Goal: Contribute content: Contribute content

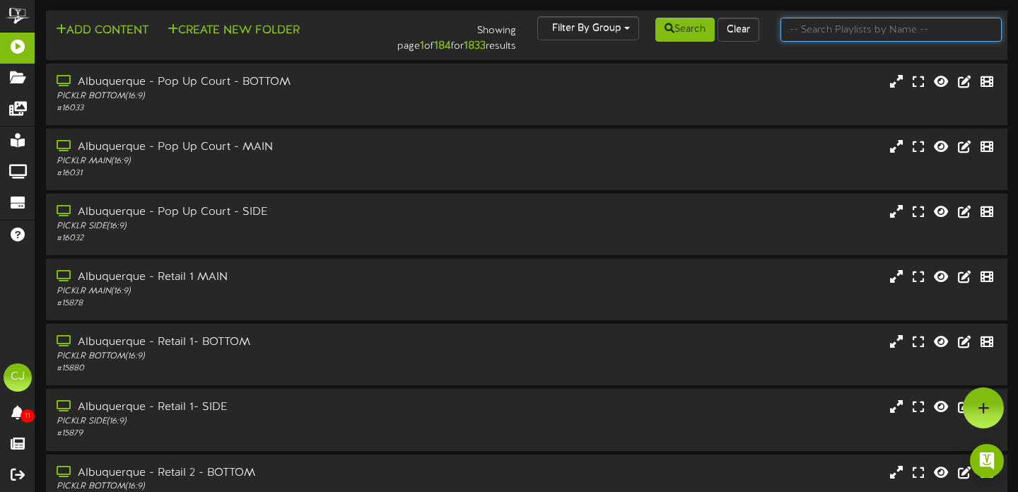
click at [892, 32] on input "text" at bounding box center [892, 30] width 222 height 24
type input "[GEOGRAPHIC_DATA]"
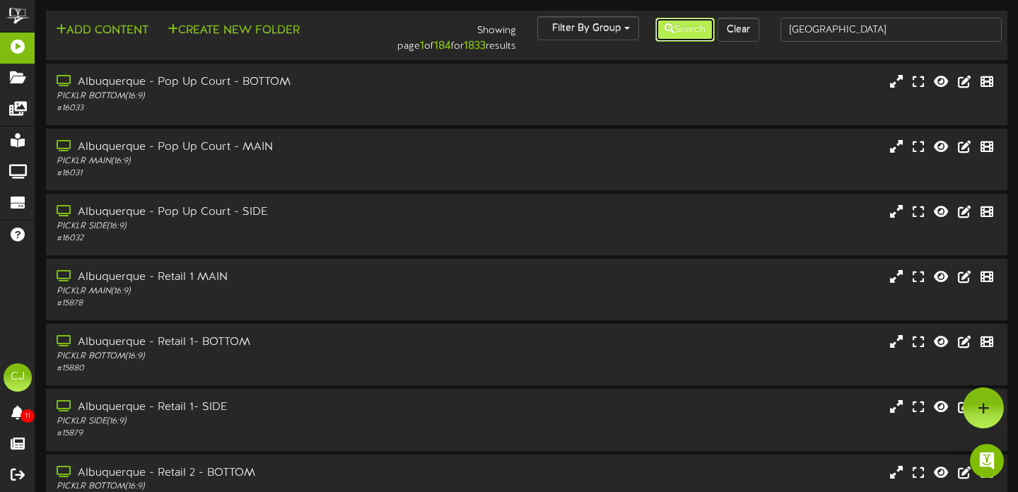
click at [665, 31] on icon at bounding box center [670, 28] width 10 height 10
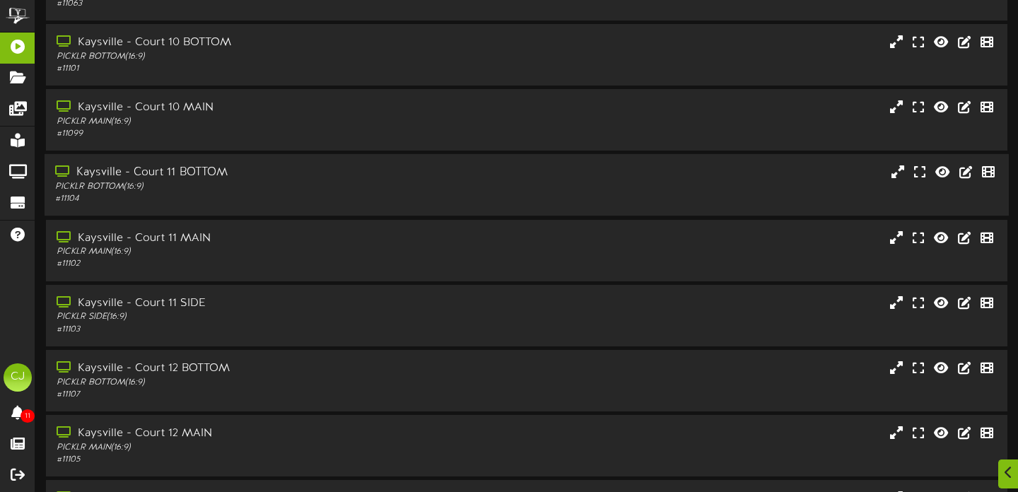
scroll to position [102, 0]
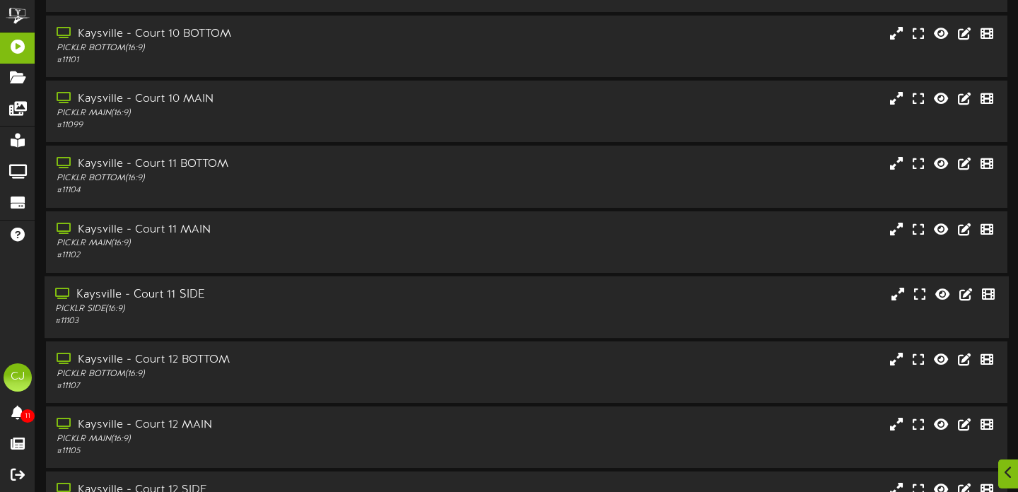
click at [307, 315] on div "PICKLR SIDE ( 16:9 )" at bounding box center [245, 309] width 380 height 12
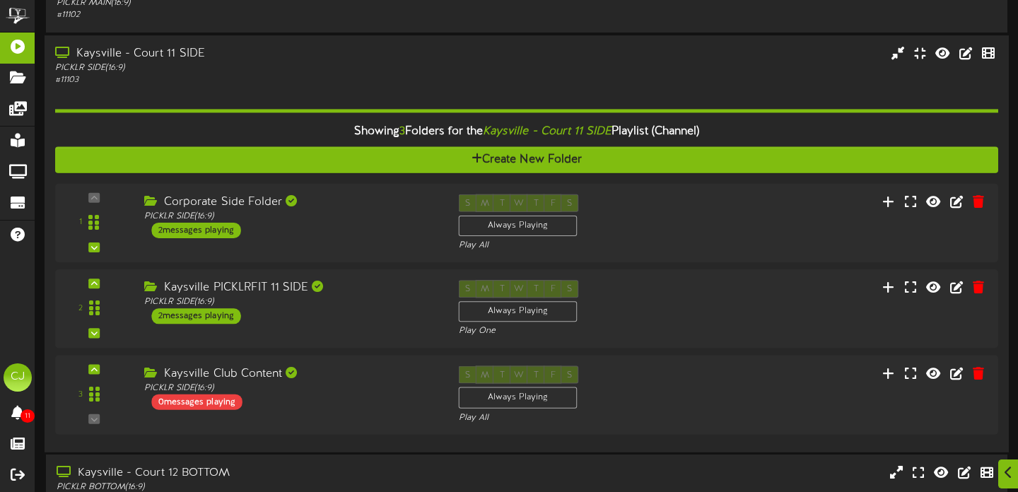
scroll to position [344, 0]
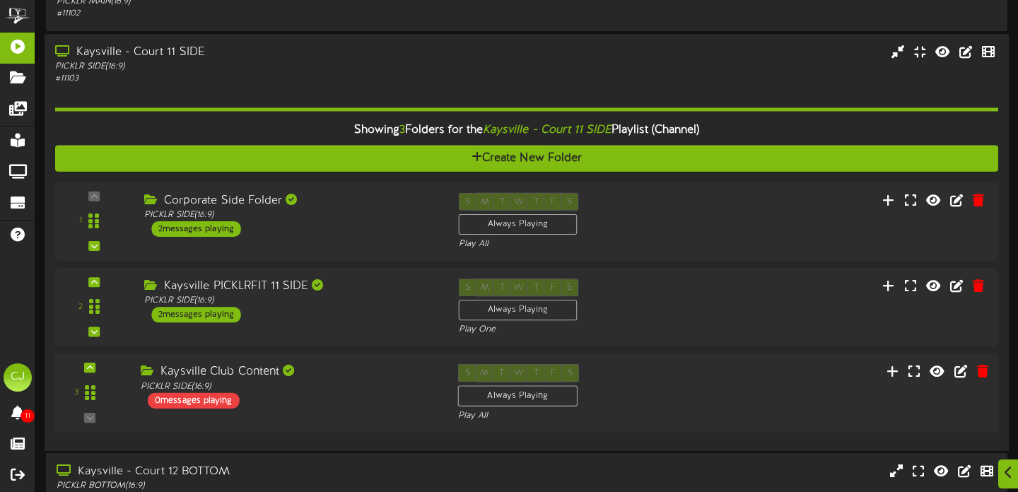
click at [387, 380] on div "Kaysville Club Content" at bounding box center [289, 372] width 296 height 16
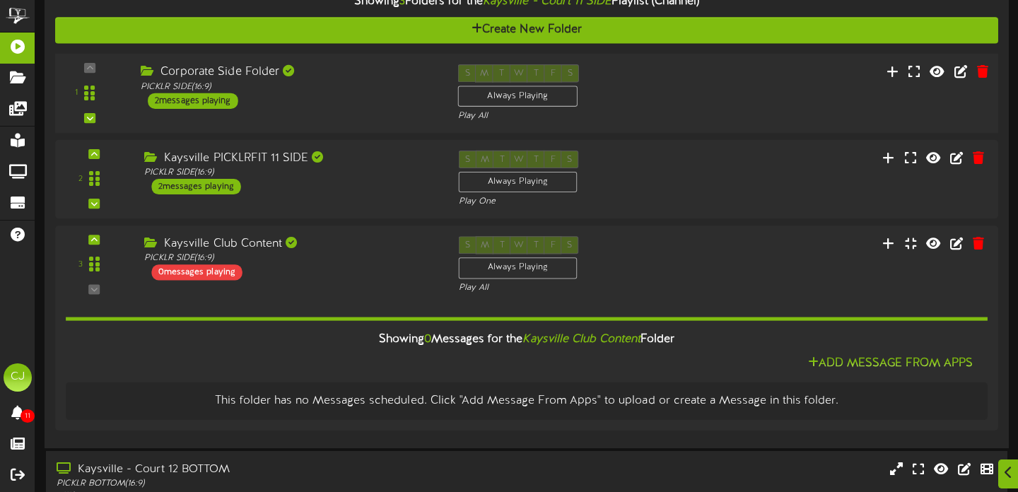
scroll to position [644, 0]
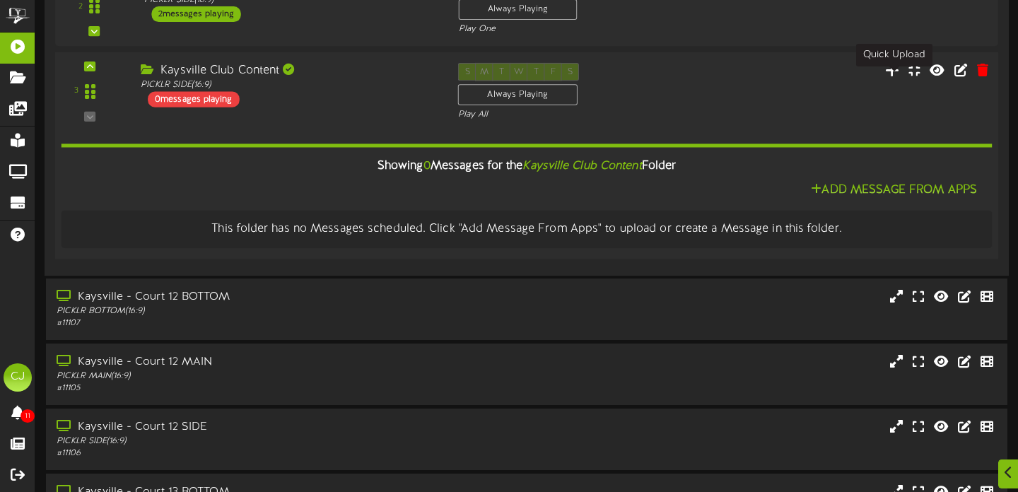
click at [891, 74] on icon at bounding box center [892, 70] width 15 height 16
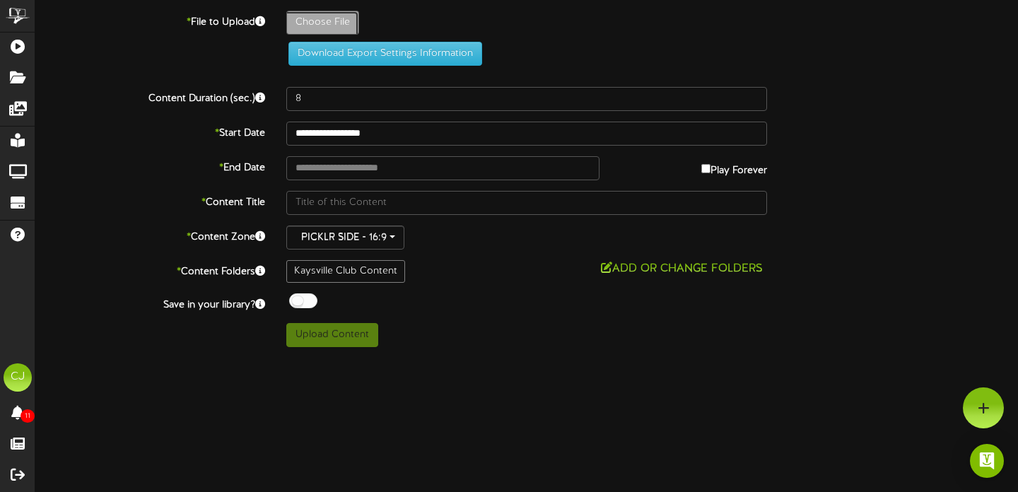
type input "**********"
type input "JakeRalphisInstructor"
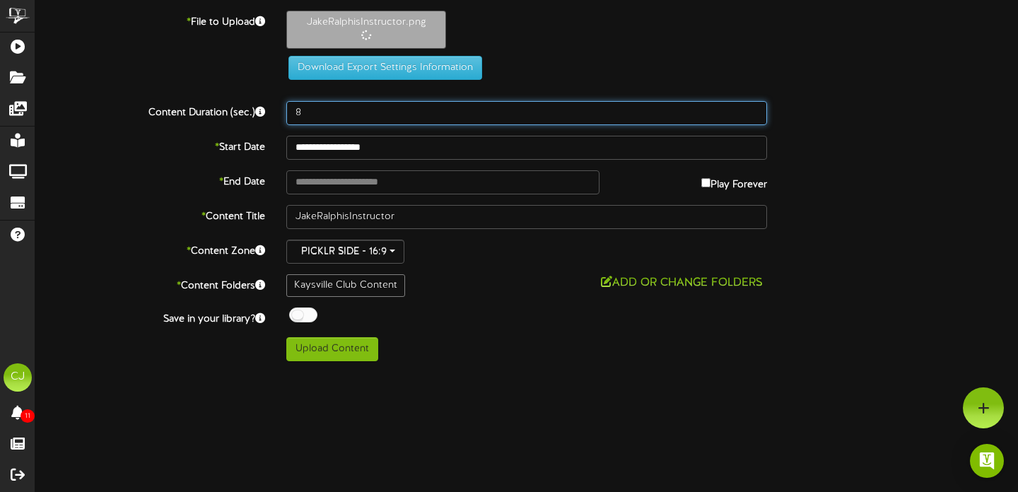
click at [311, 117] on input "8" at bounding box center [526, 113] width 481 height 24
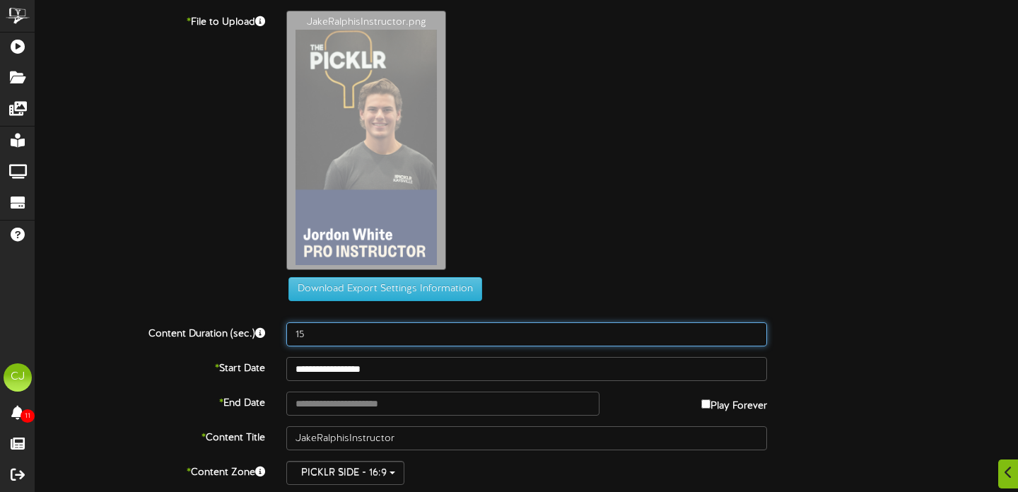
scroll to position [101, 0]
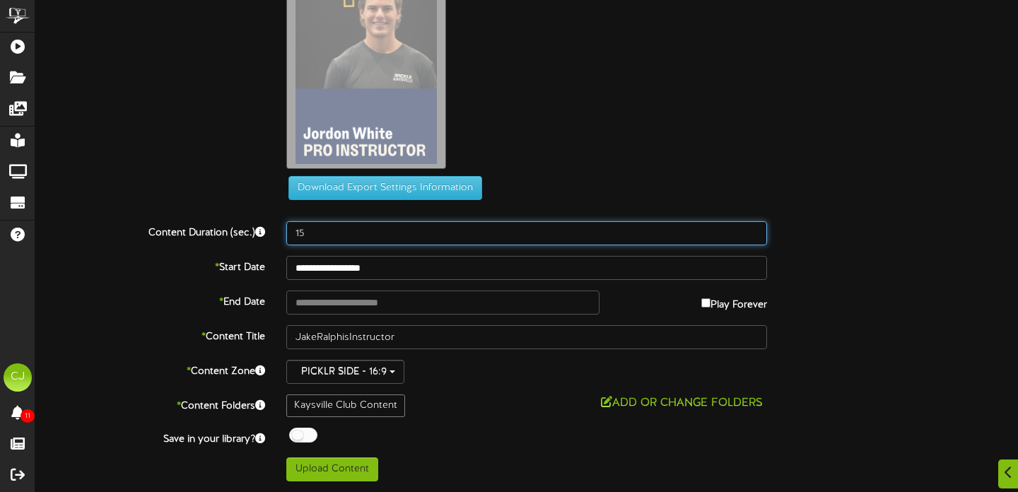
type input "15"
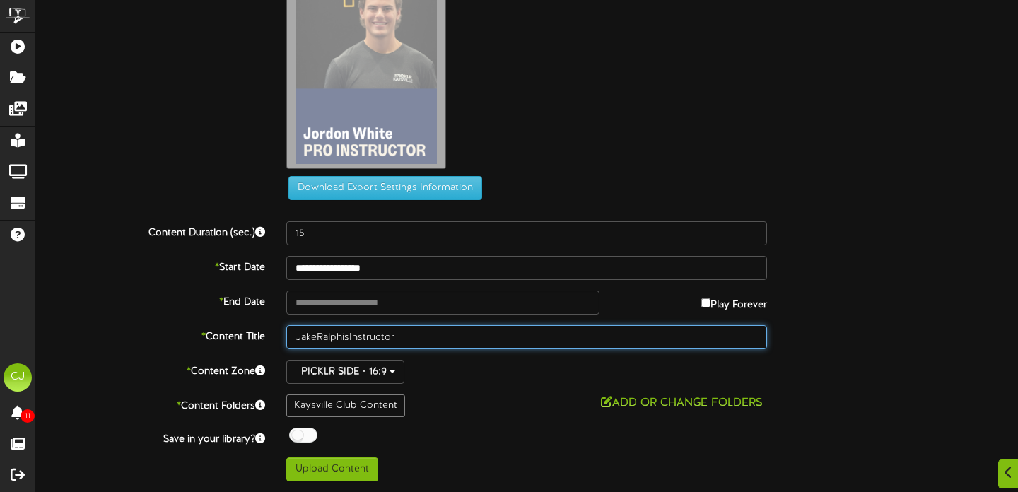
drag, startPoint x: 398, startPoint y: 341, endPoint x: 218, endPoint y: 325, distance: 180.3
click at [221, 333] on div "* Content Title JakeRalphisInstructor" at bounding box center [527, 337] width 1004 height 24
type input "Jordan White Instructor"
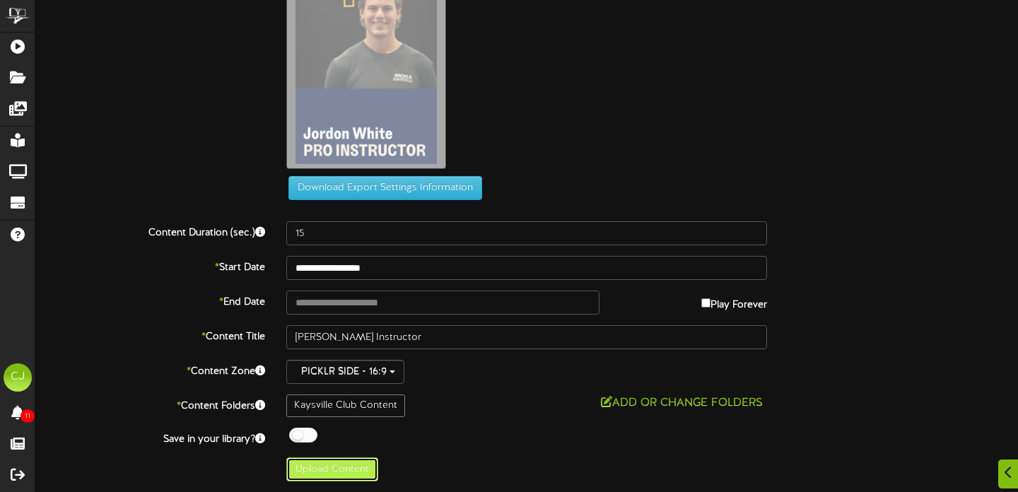
click at [323, 468] on button "Upload Content" at bounding box center [332, 469] width 92 height 24
type input "**********"
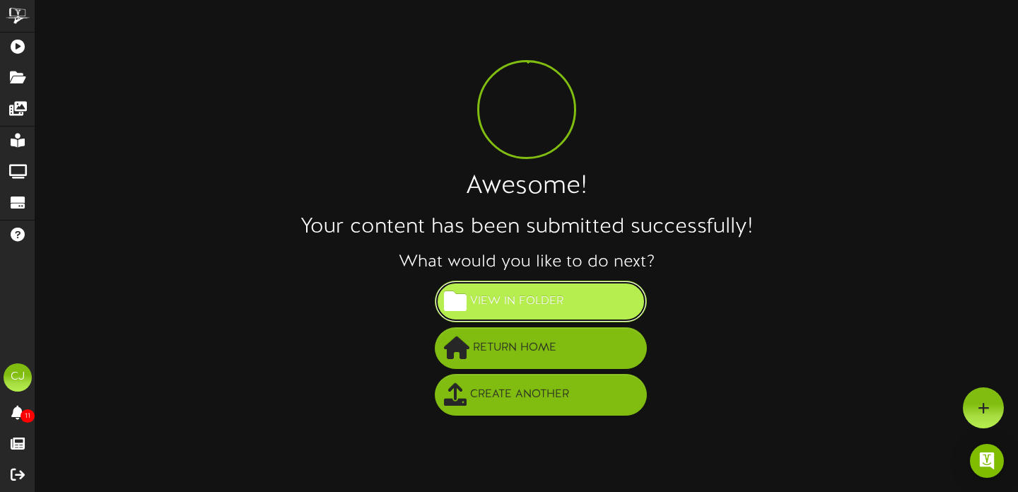
click at [506, 288] on button "View in Folder" at bounding box center [541, 302] width 212 height 42
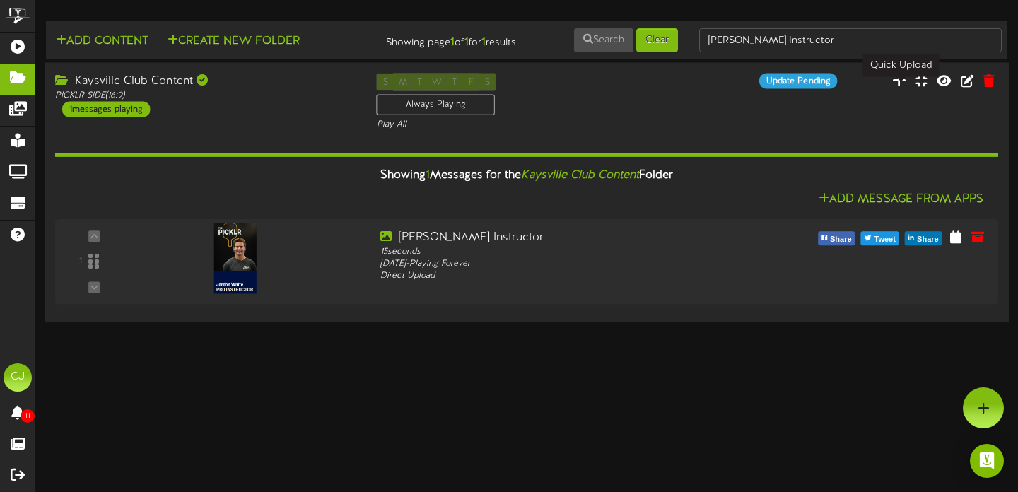
click at [903, 88] on icon at bounding box center [899, 80] width 14 height 16
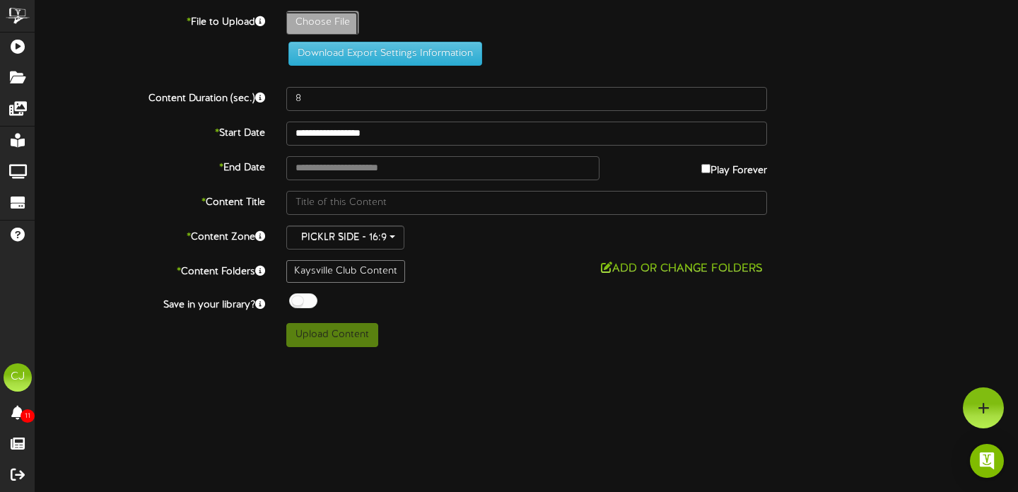
type input "**********"
type input "JordanWhiteInstructor"
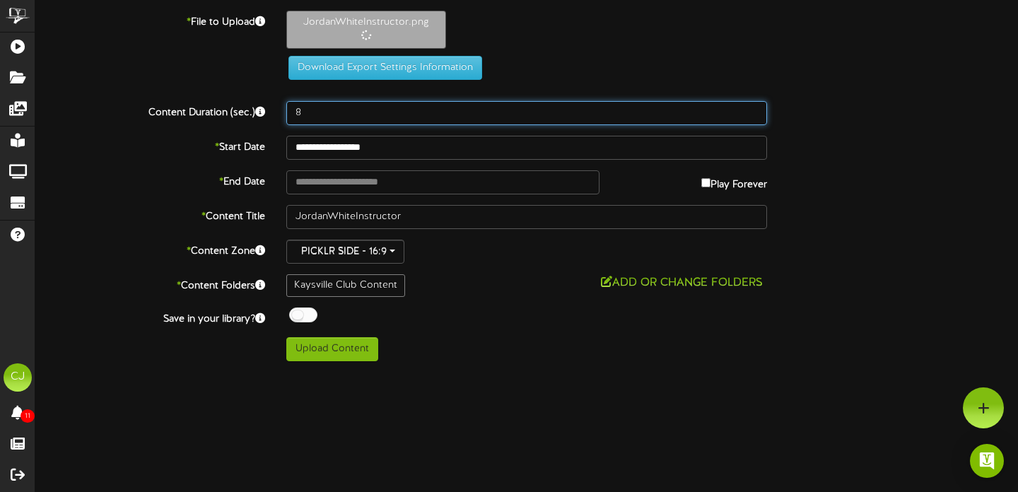
click at [303, 115] on input "8" at bounding box center [526, 113] width 481 height 24
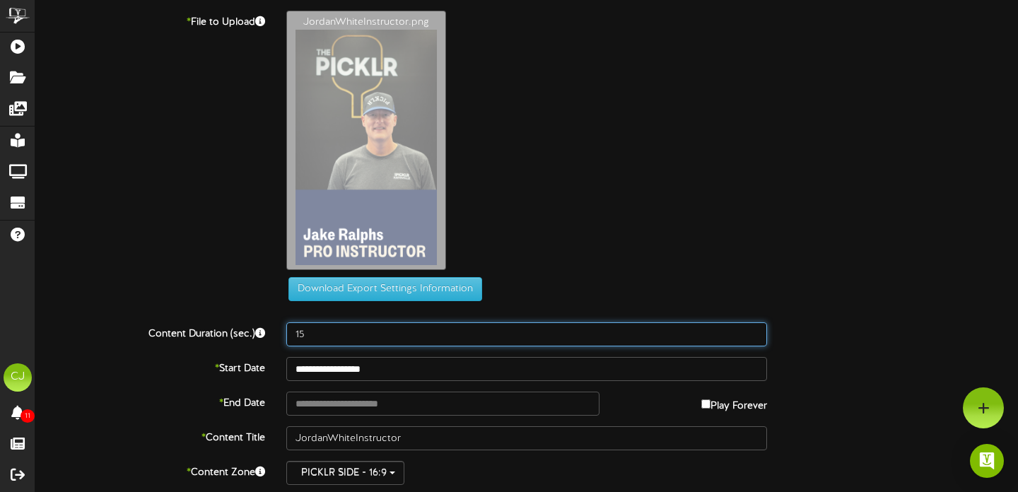
type input "15"
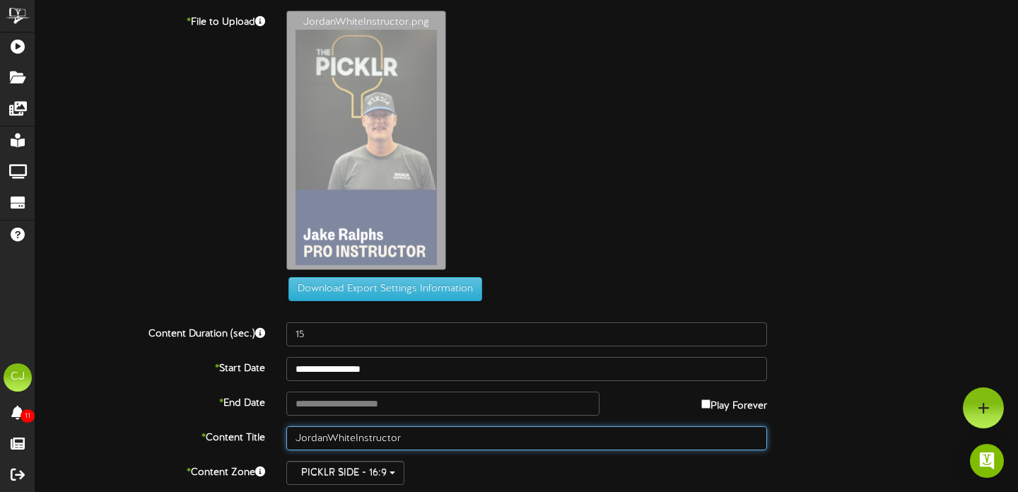
drag, startPoint x: 404, startPoint y: 441, endPoint x: 190, endPoint y: 391, distance: 219.9
click at [202, 430] on div "* Content Title JordanWhiteInstructor" at bounding box center [527, 438] width 1004 height 24
type input "Jake Ralphs Instructor"
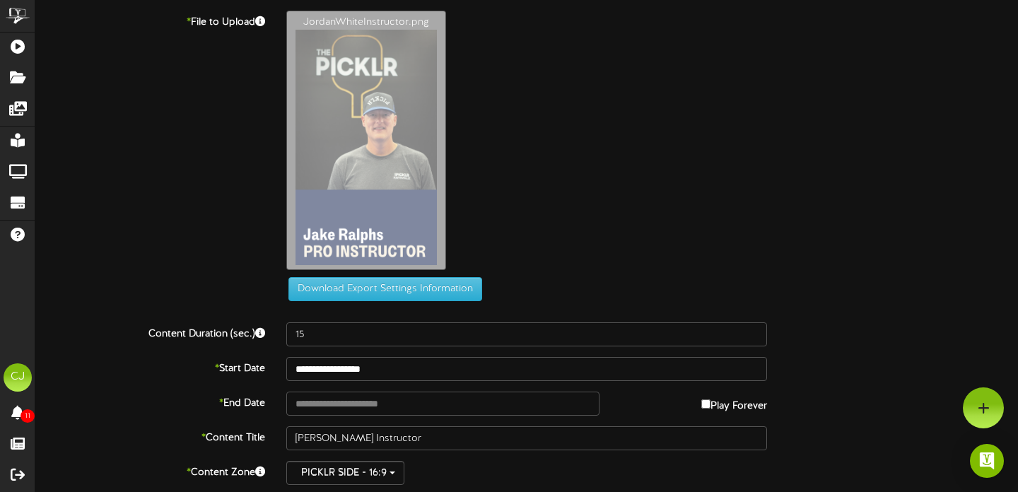
click at [675, 238] on div "JordanWhiteInstructor.png" at bounding box center [652, 144] width 753 height 267
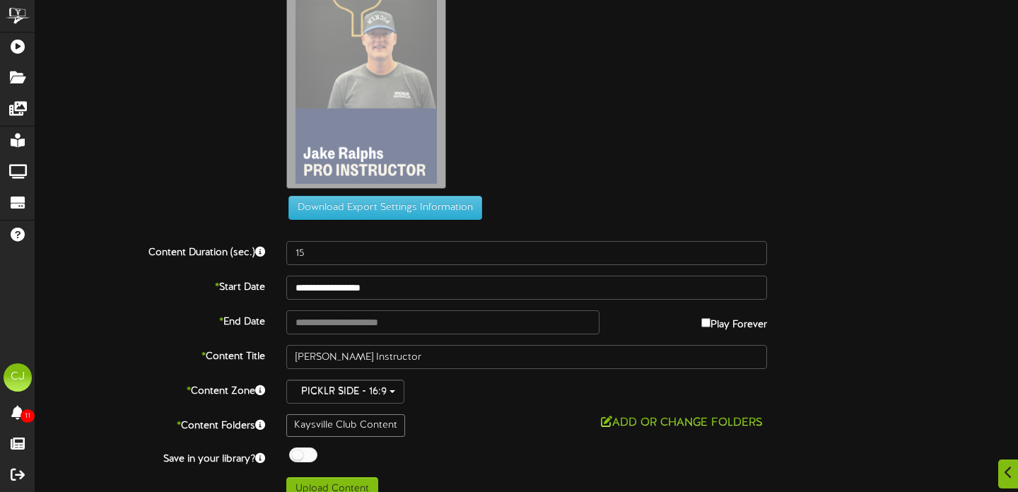
scroll to position [101, 0]
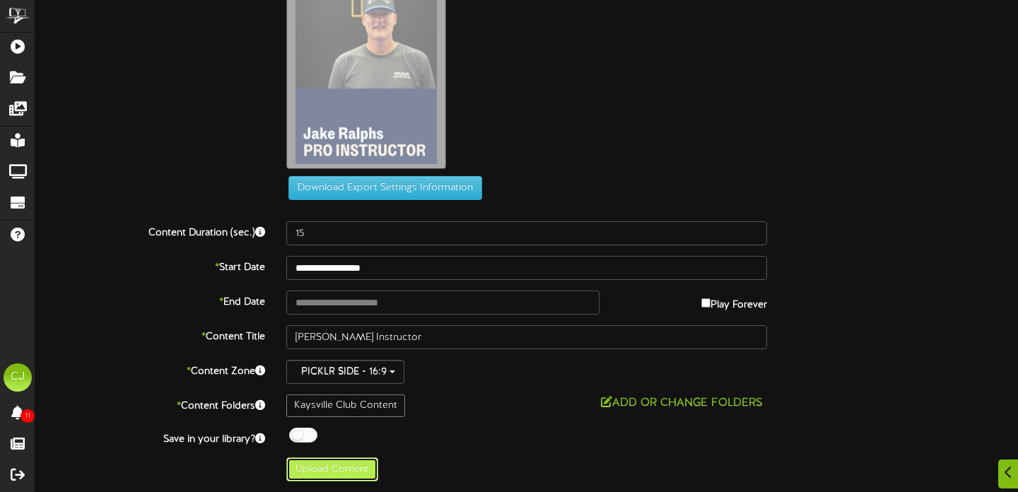
click at [328, 472] on button "Upload Content" at bounding box center [332, 469] width 92 height 24
type input "**********"
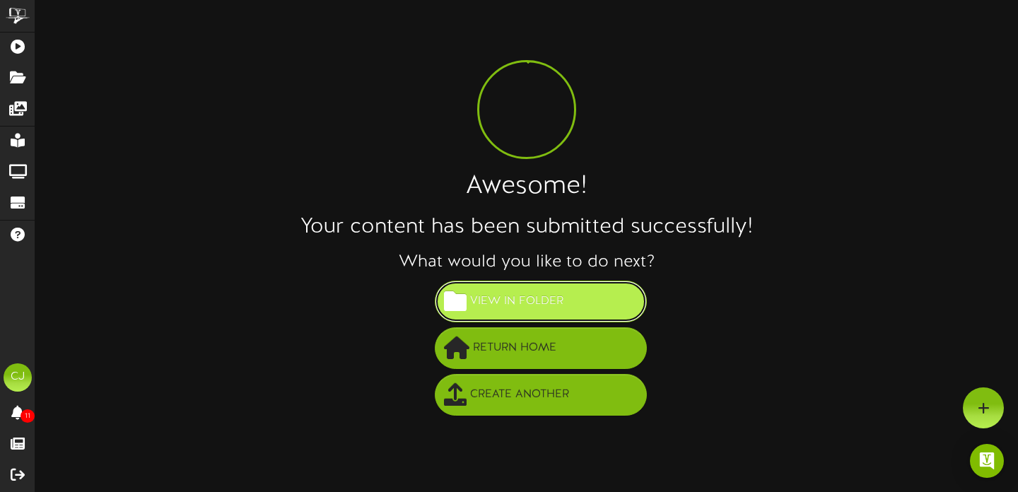
click at [605, 305] on button "View in Folder" at bounding box center [541, 302] width 212 height 42
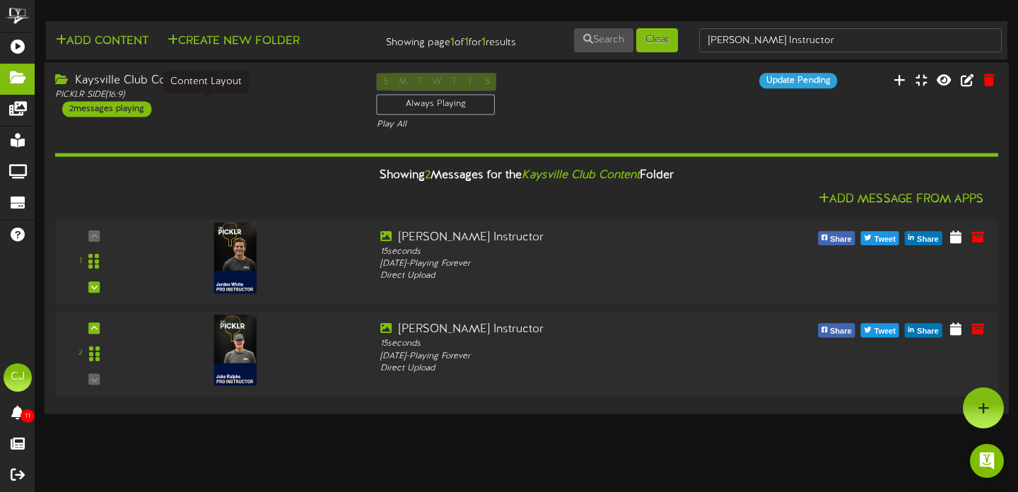
click at [255, 101] on div "PICKLR SIDE ( 16:9 )" at bounding box center [205, 95] width 301 height 12
click at [297, 87] on div "Kaysville Club Content" at bounding box center [205, 81] width 301 height 16
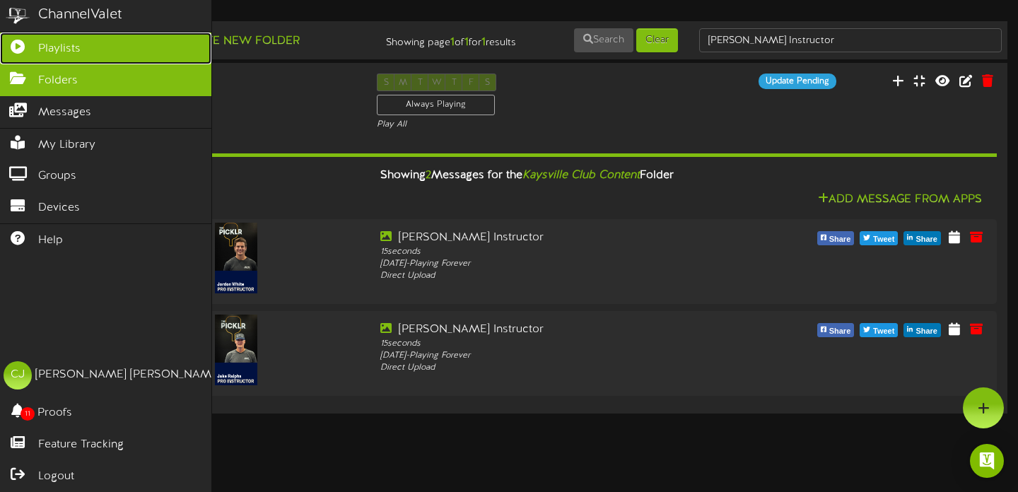
click at [30, 38] on link "Playlists" at bounding box center [105, 49] width 211 height 32
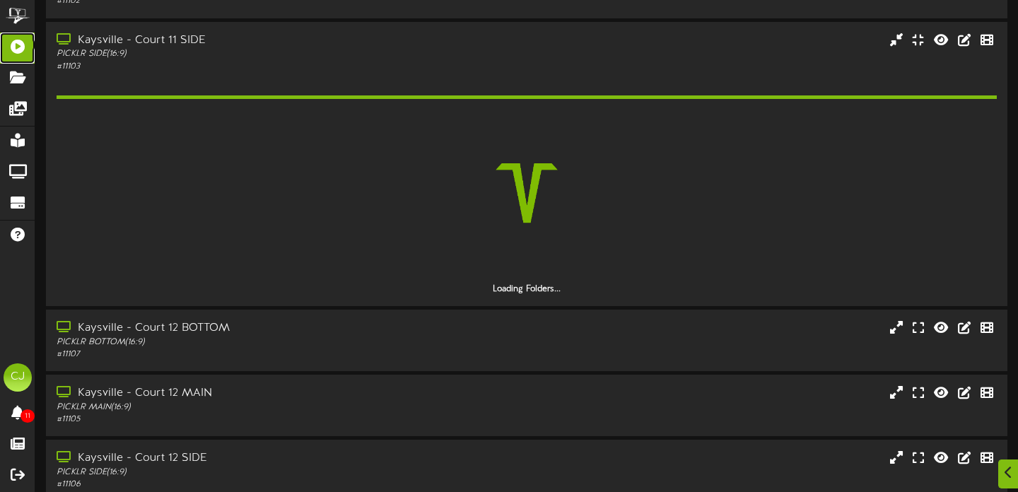
scroll to position [351, 0]
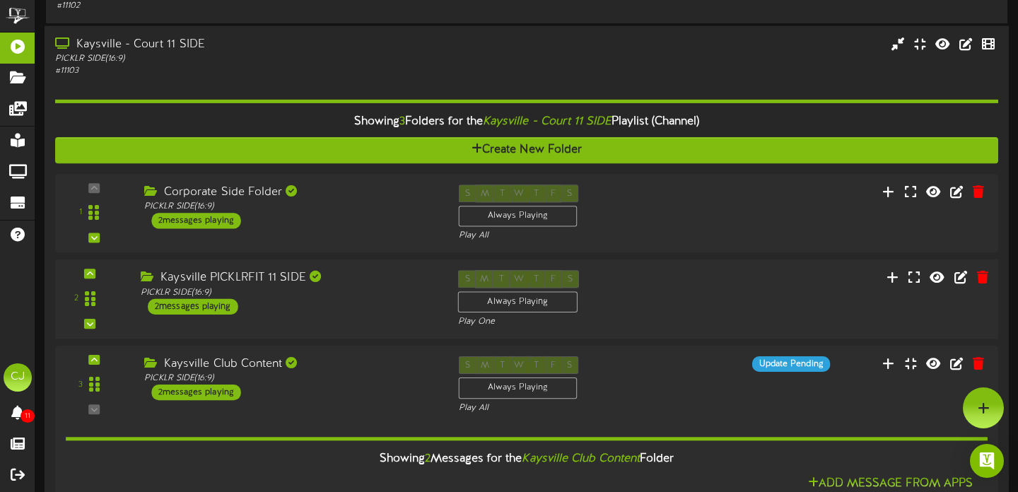
click at [360, 311] on div "Kaysville PICKLRFIT 11 SIDE PICKLR SIDE ( 16:9 ) 2 messages playing" at bounding box center [288, 292] width 317 height 45
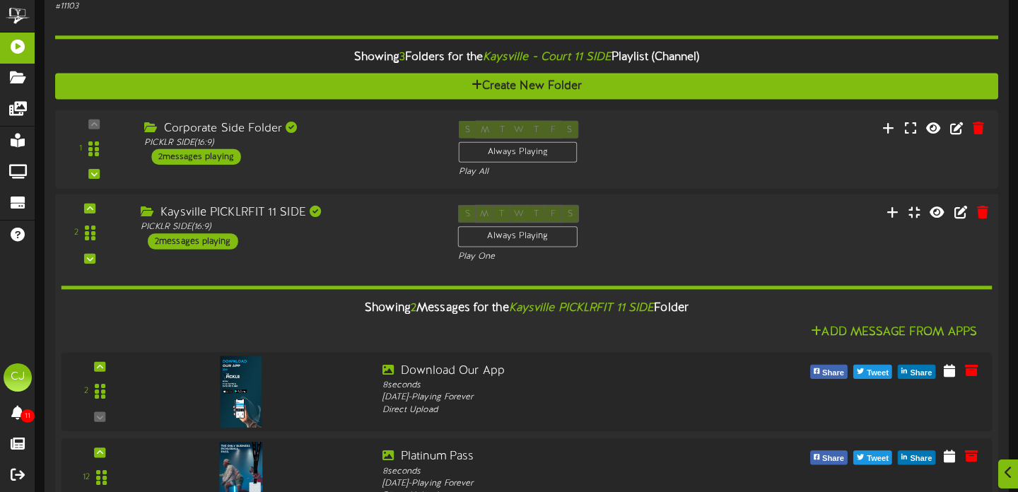
scroll to position [505, 0]
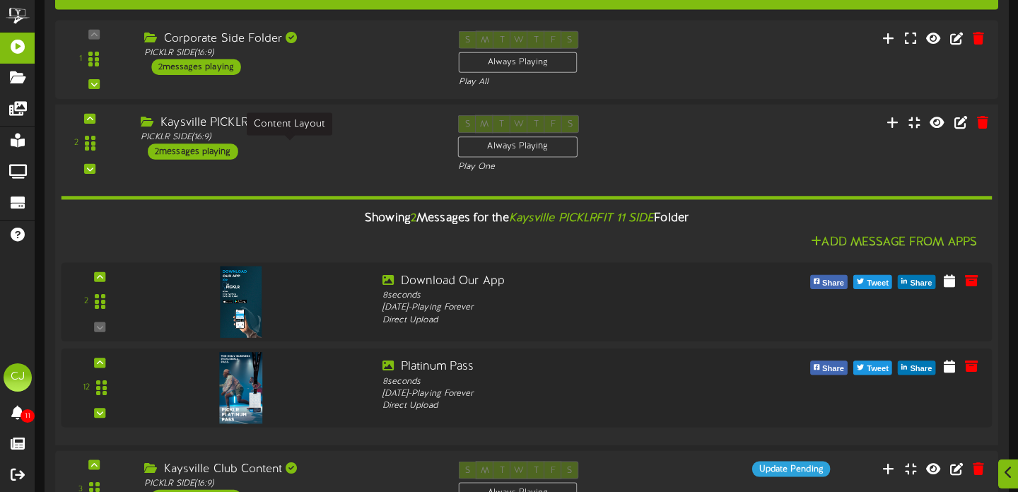
click at [378, 144] on div "PICKLR SIDE ( 16:9 )" at bounding box center [289, 138] width 296 height 12
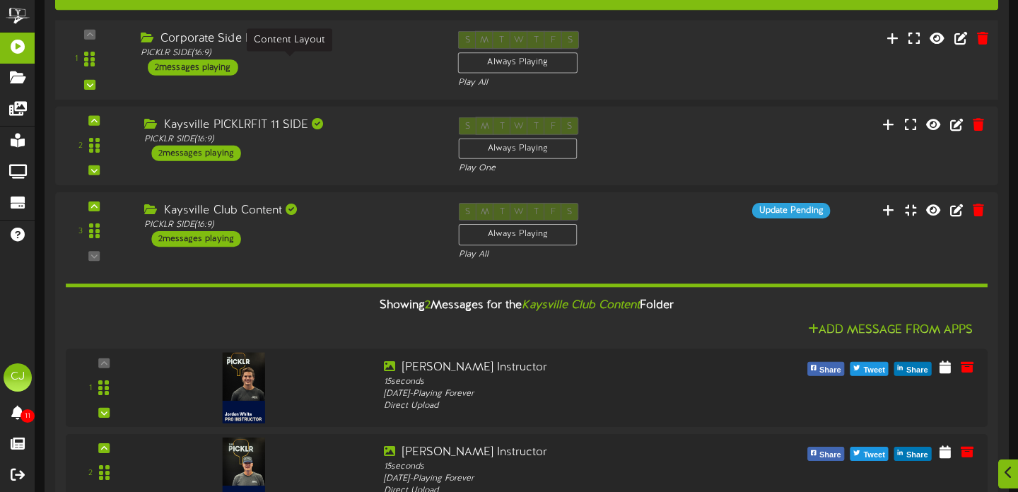
click at [389, 58] on div "PICKLR SIDE ( 16:9 )" at bounding box center [289, 53] width 296 height 12
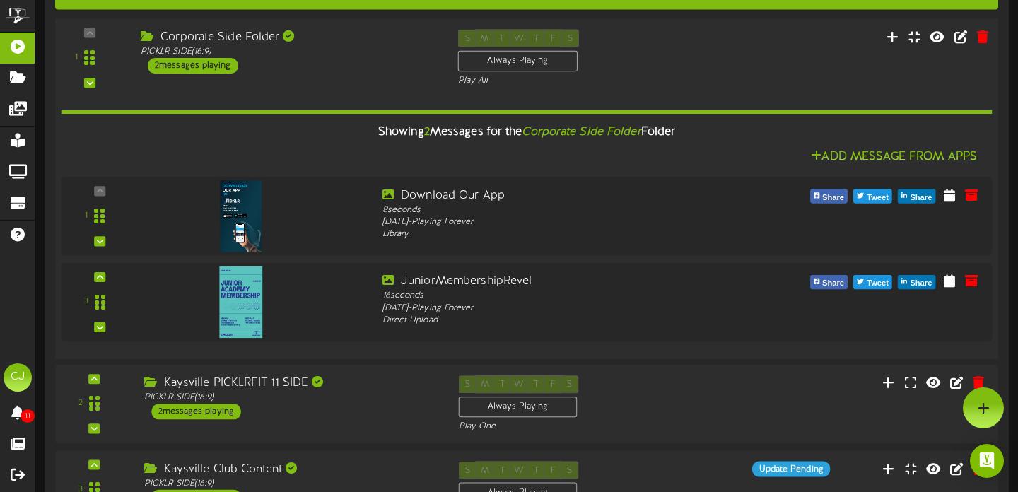
click at [372, 70] on div "Corporate Side Folder PICKLR SIDE ( 16:9 ) 2 messages playing" at bounding box center [288, 51] width 317 height 45
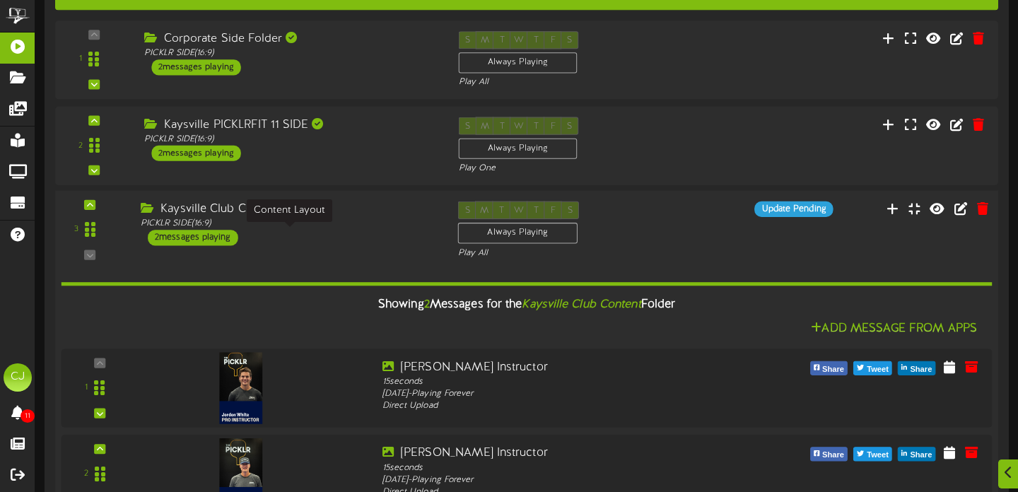
click at [378, 230] on div "PICKLR SIDE ( 16:9 )" at bounding box center [289, 224] width 296 height 12
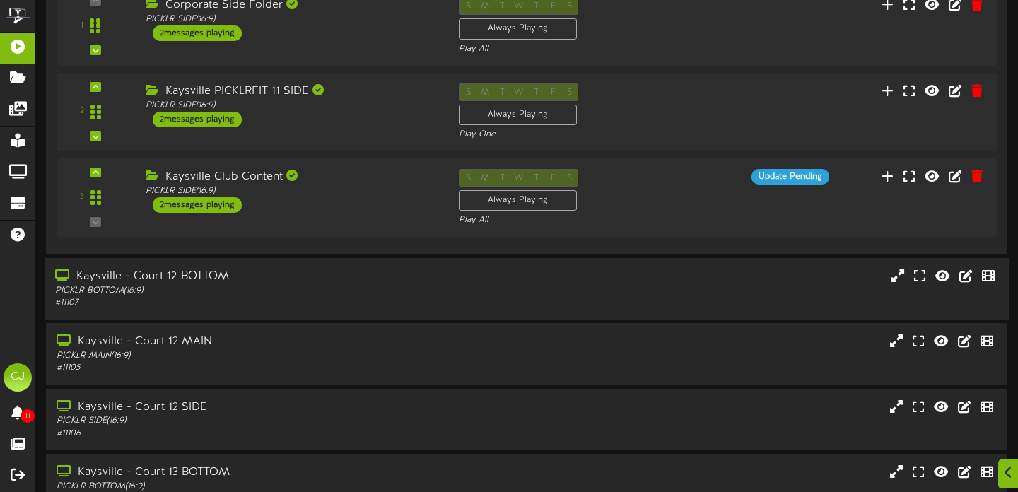
scroll to position [544, 0]
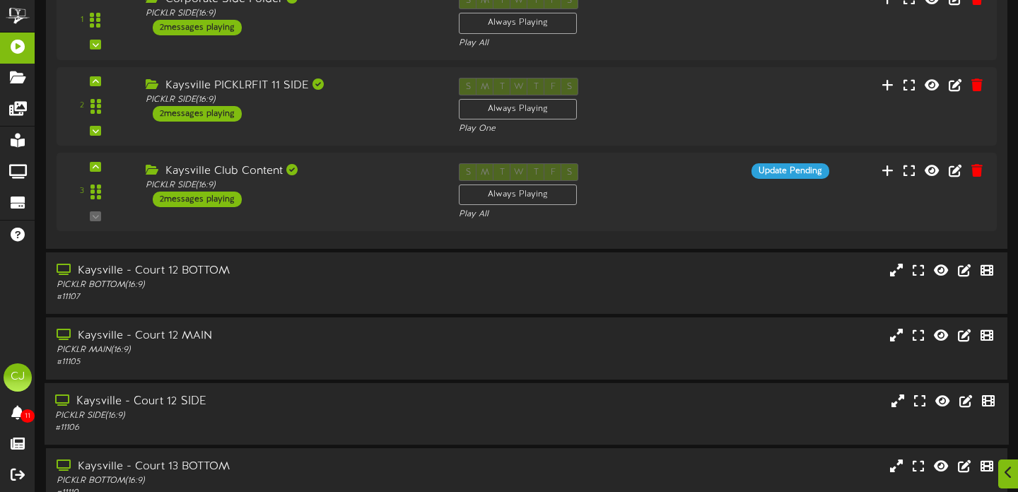
click at [405, 403] on div "Kaysville - Court 12 SIDE PICKLR SIDE ( 16:9 ) # 11106" at bounding box center [527, 414] width 964 height 62
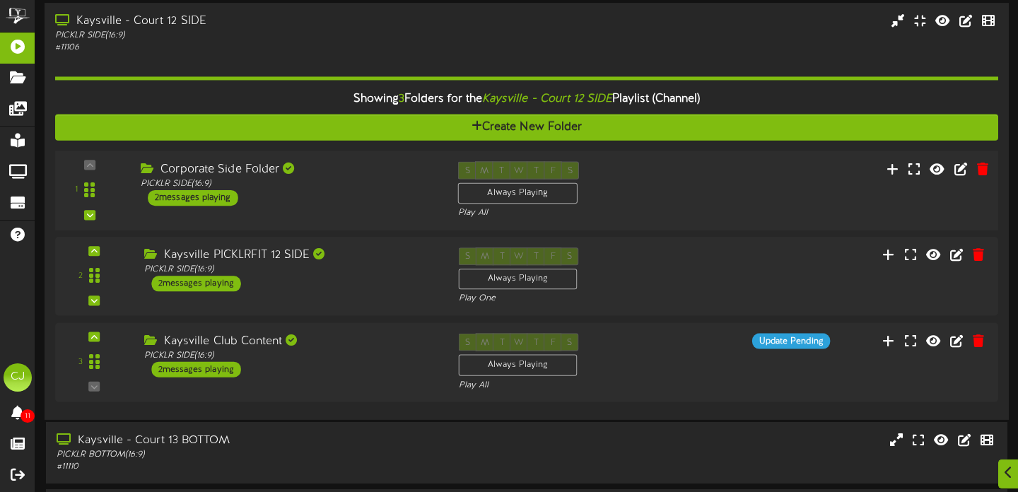
scroll to position [933, 0]
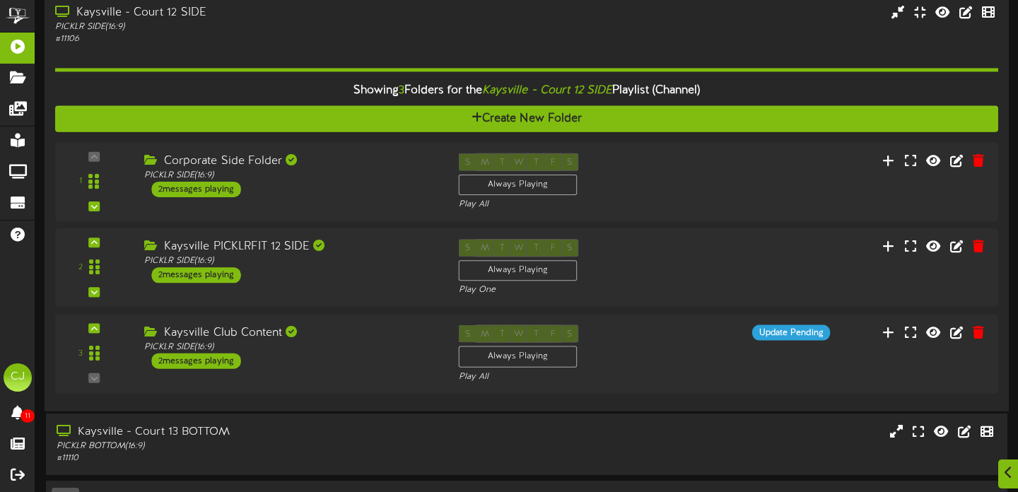
click at [300, 21] on div "Kaysville - Court 12 SIDE" at bounding box center [245, 13] width 380 height 16
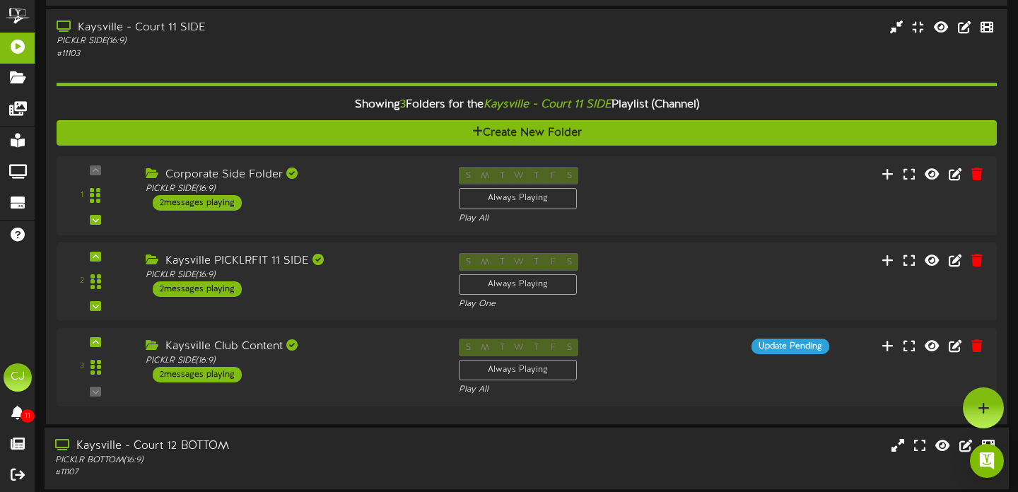
scroll to position [354, 0]
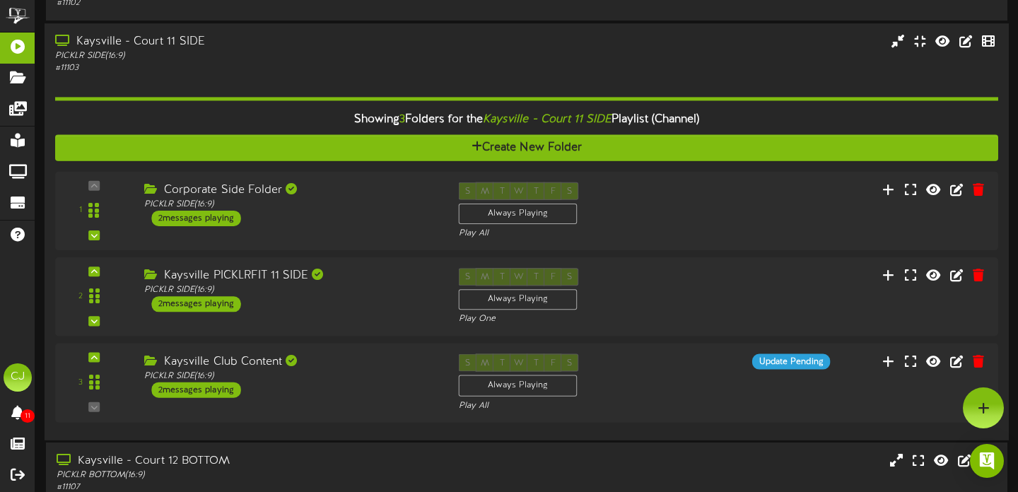
click at [603, 66] on div "Kaysville - Court 11 SIDE PICKLR SIDE ( 16:9 ) # 11103" at bounding box center [527, 54] width 964 height 40
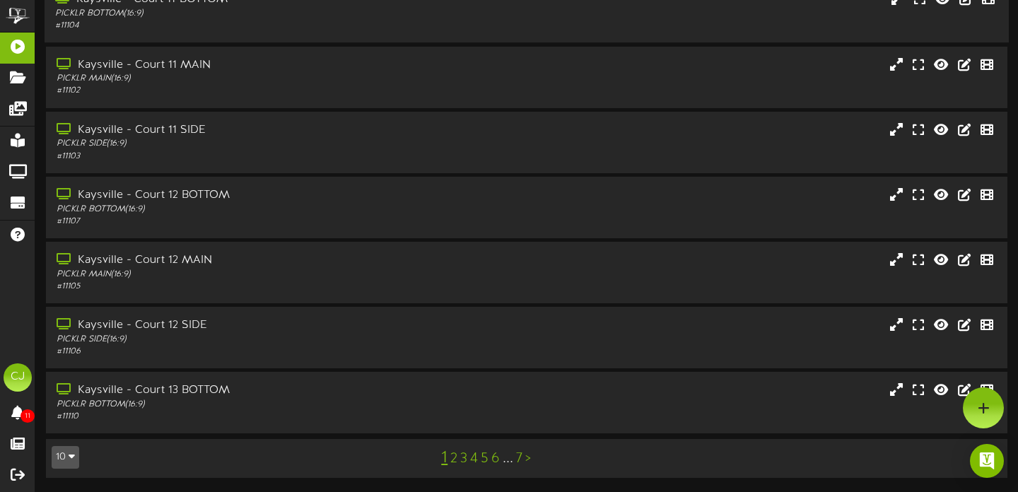
scroll to position [277, 0]
